Goal: Information Seeking & Learning: Understand process/instructions

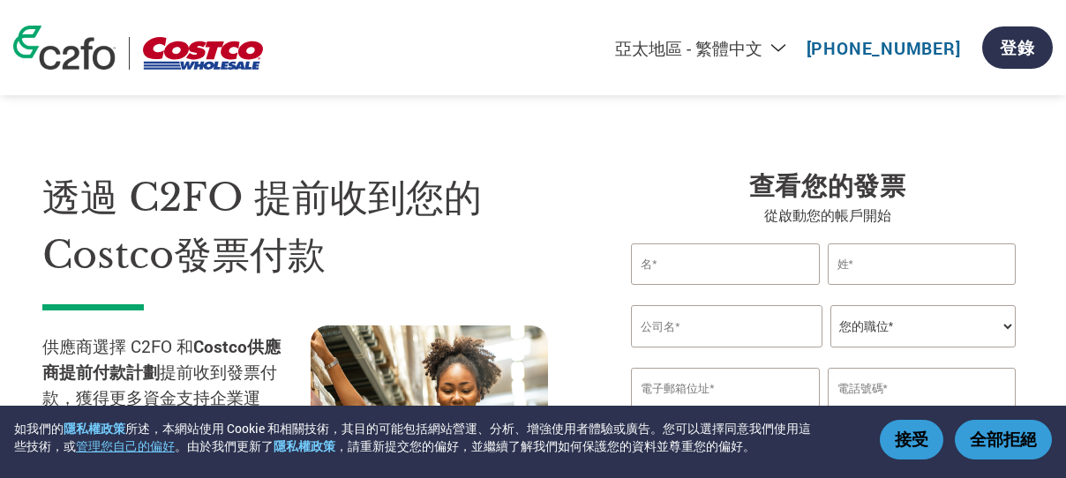
select select "zh-TW"
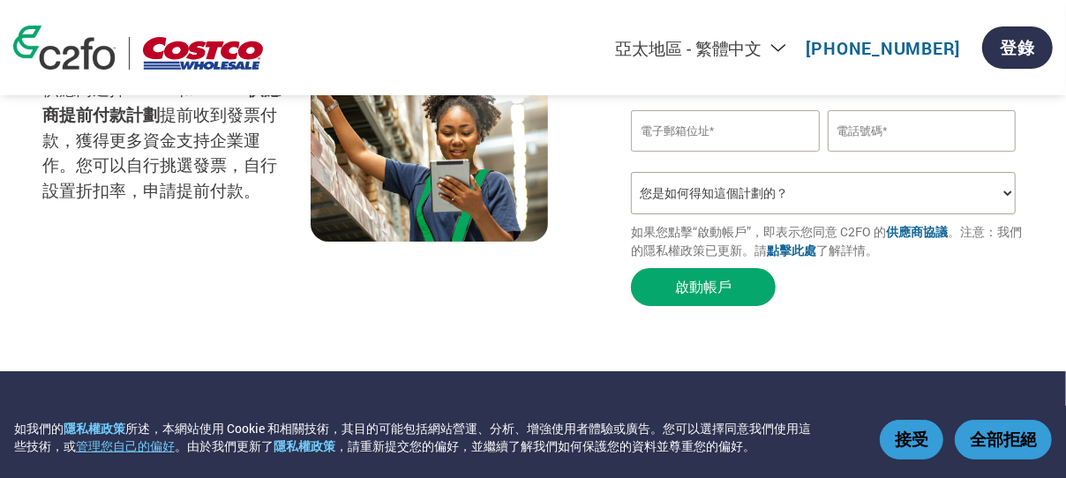
scroll to position [265, 0]
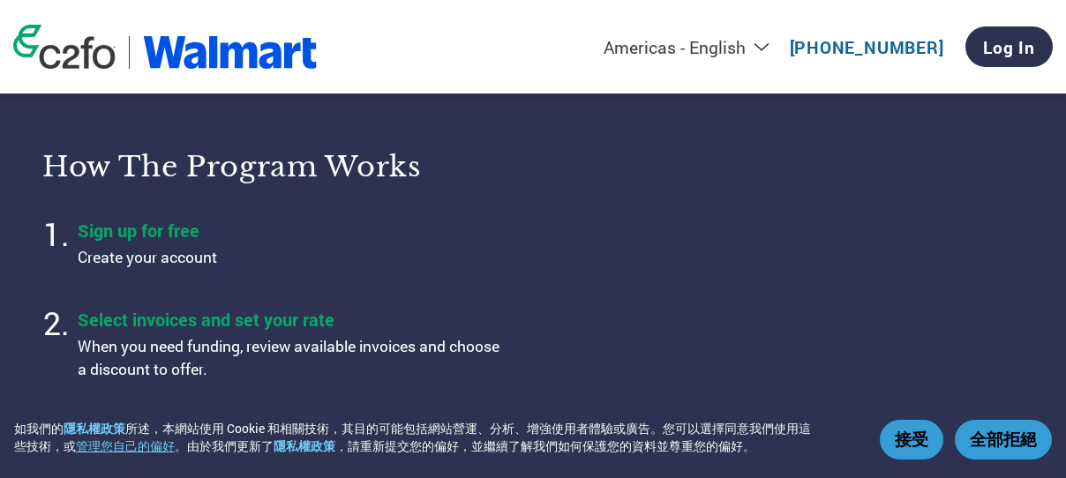
select select "zh-TW"
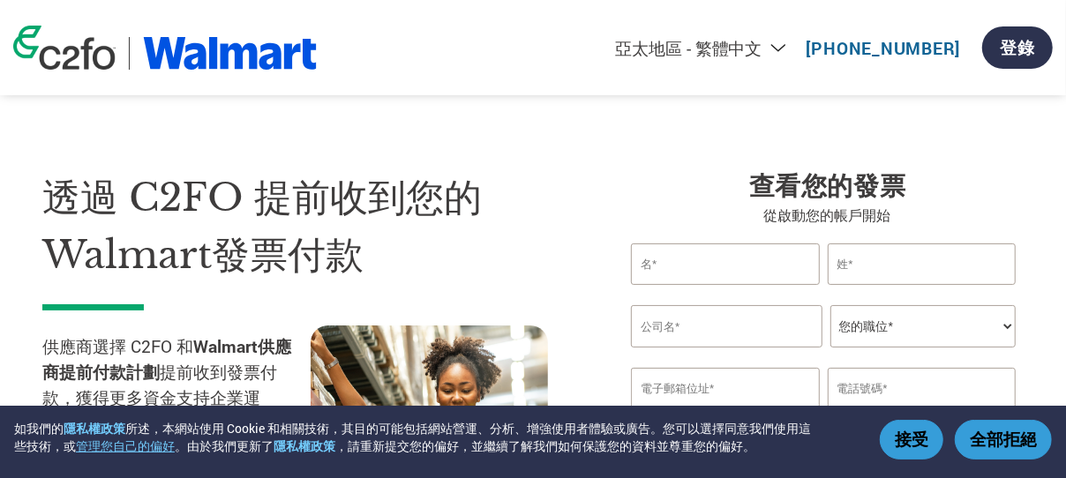
click at [914, 435] on button "接受" at bounding box center [912, 440] width 64 height 40
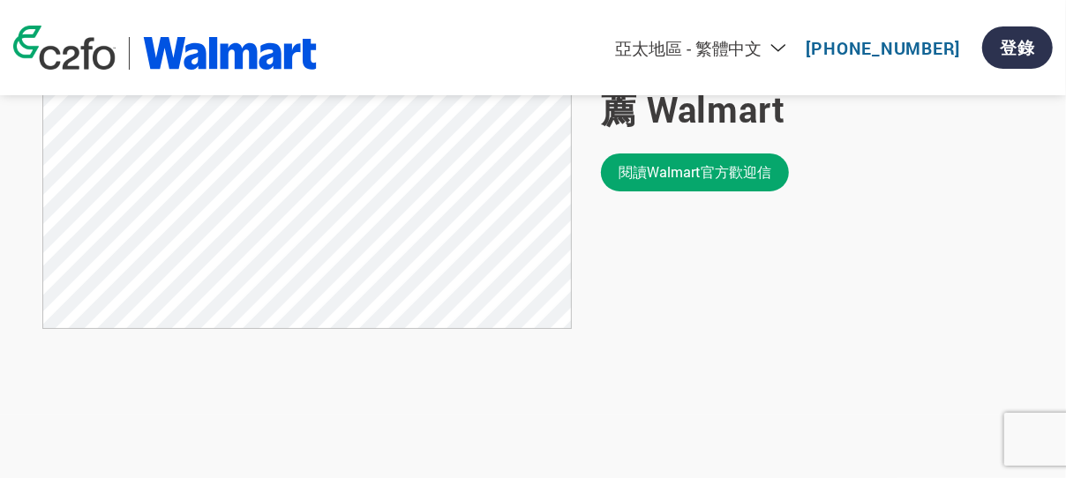
scroll to position [1412, 0]
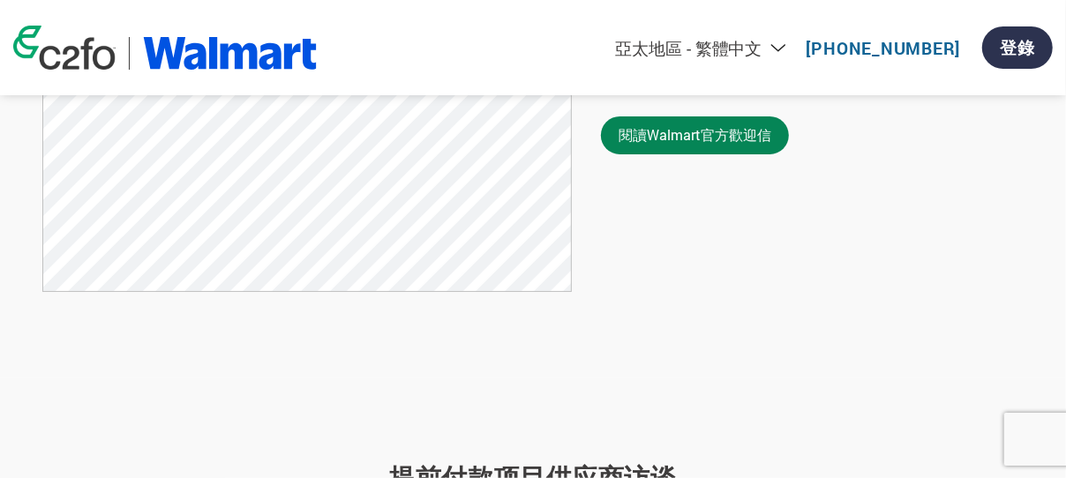
click at [719, 154] on link "閱讀Walmart官方歡迎信" at bounding box center [695, 135] width 188 height 38
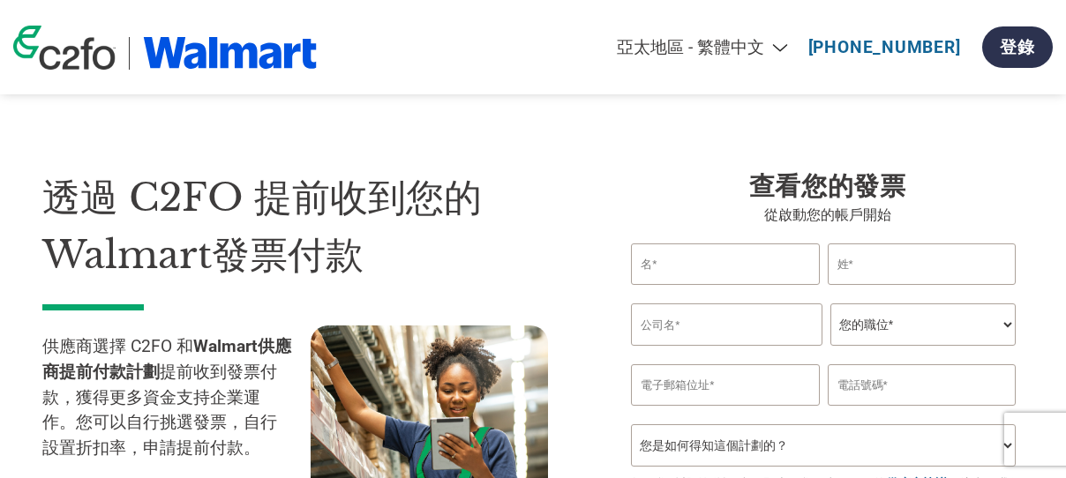
select select "zh-TW"
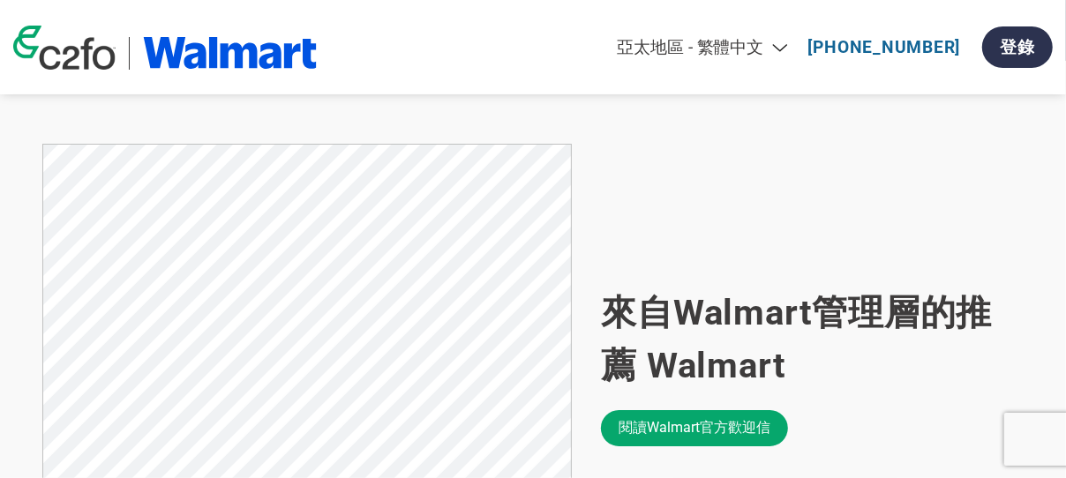
scroll to position [1235, 0]
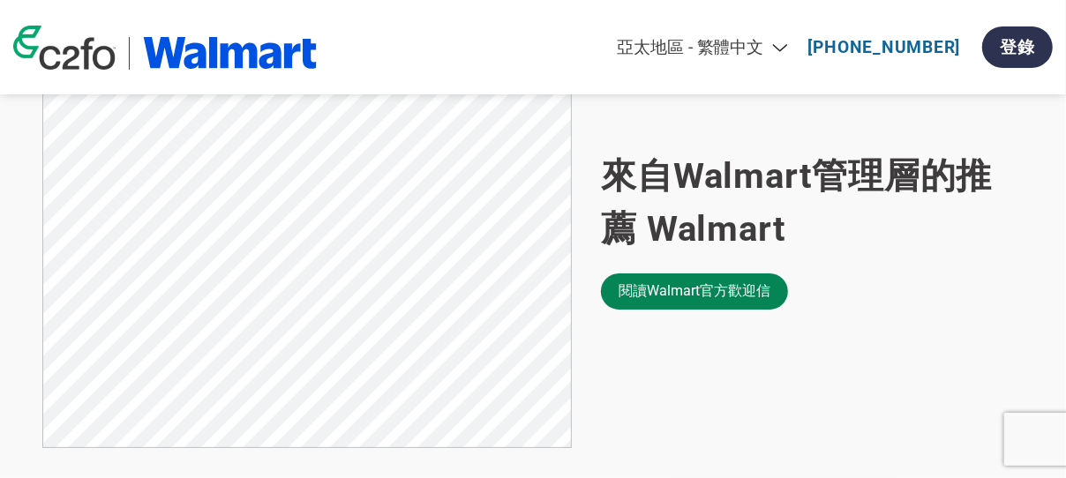
click at [680, 310] on link "閱讀Walmart官方歡迎信" at bounding box center [694, 292] width 187 height 36
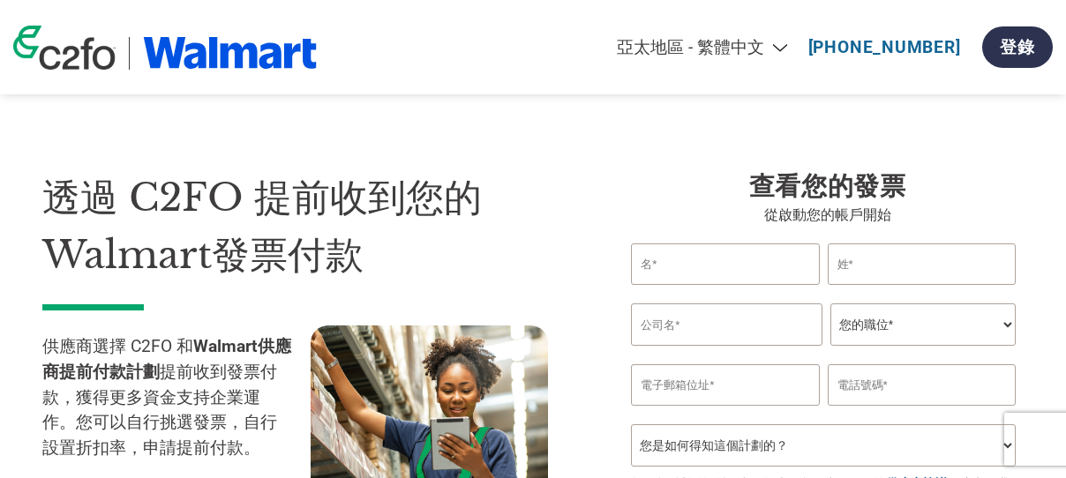
select select "zh-TW"
